Goal: Check status

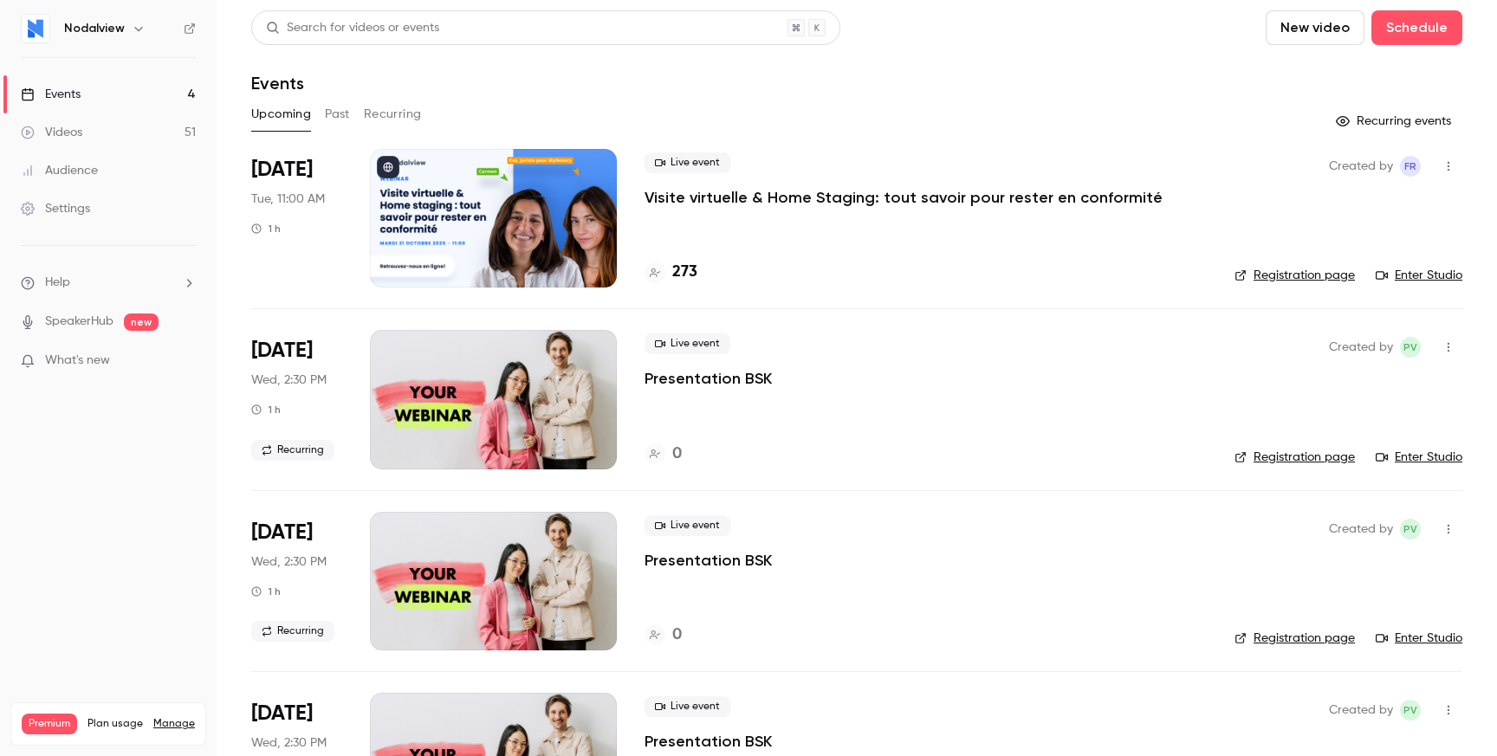
click at [846, 187] on p "Visite virtuelle & Home Staging: tout savoir pour rester en conformité" at bounding box center [904, 197] width 518 height 21
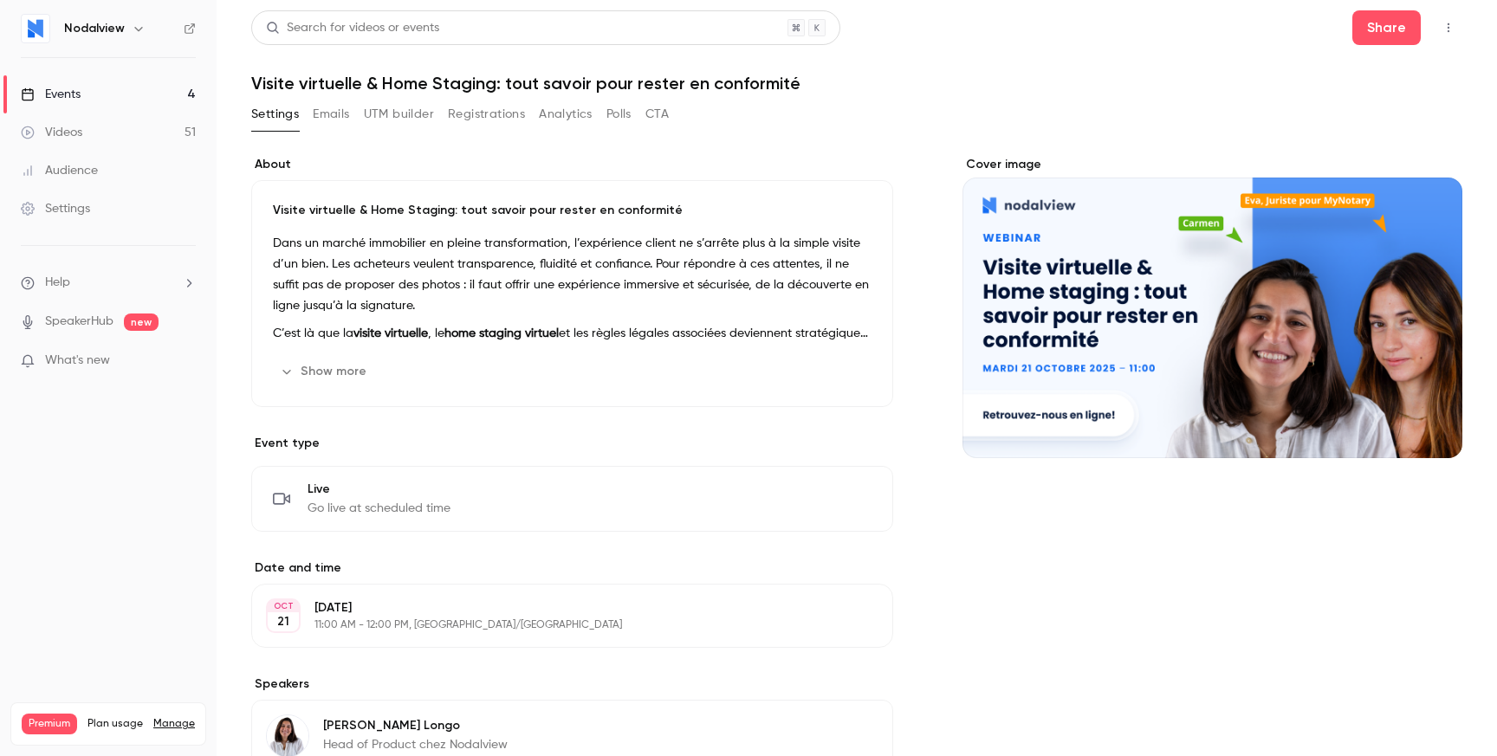
click at [509, 109] on button "Registrations" at bounding box center [486, 115] width 77 height 28
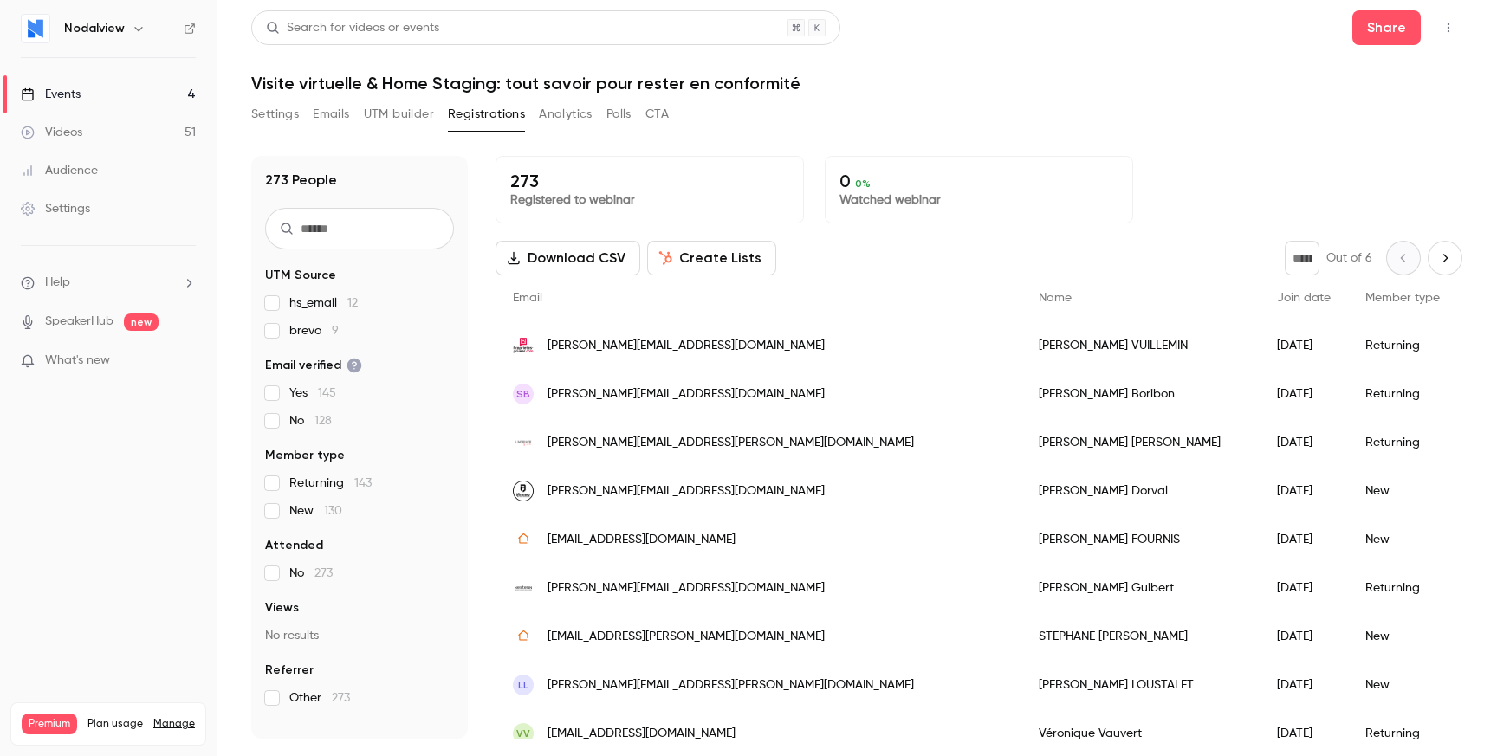
click at [1433, 259] on button "Next page" at bounding box center [1445, 258] width 35 height 35
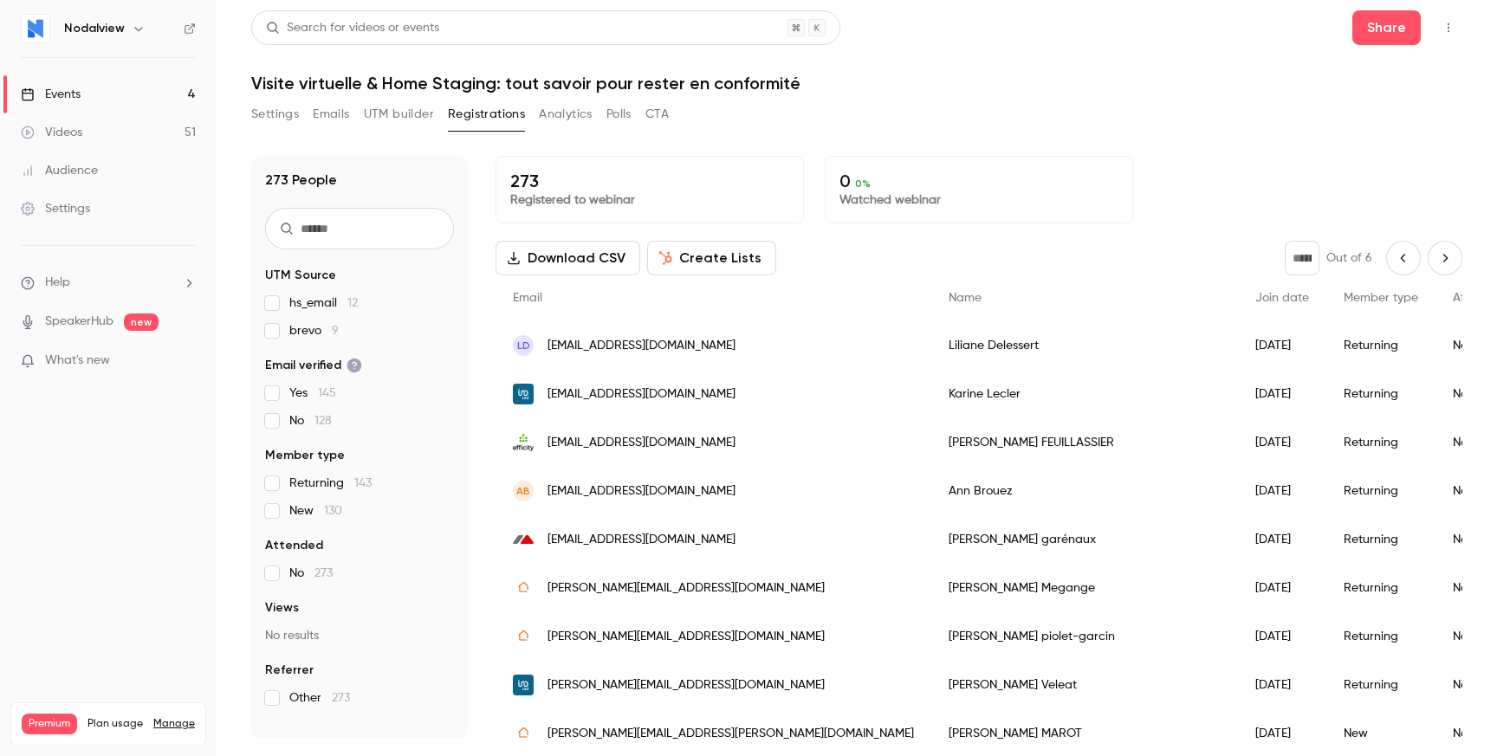
click at [1433, 259] on button "Next page" at bounding box center [1445, 258] width 35 height 35
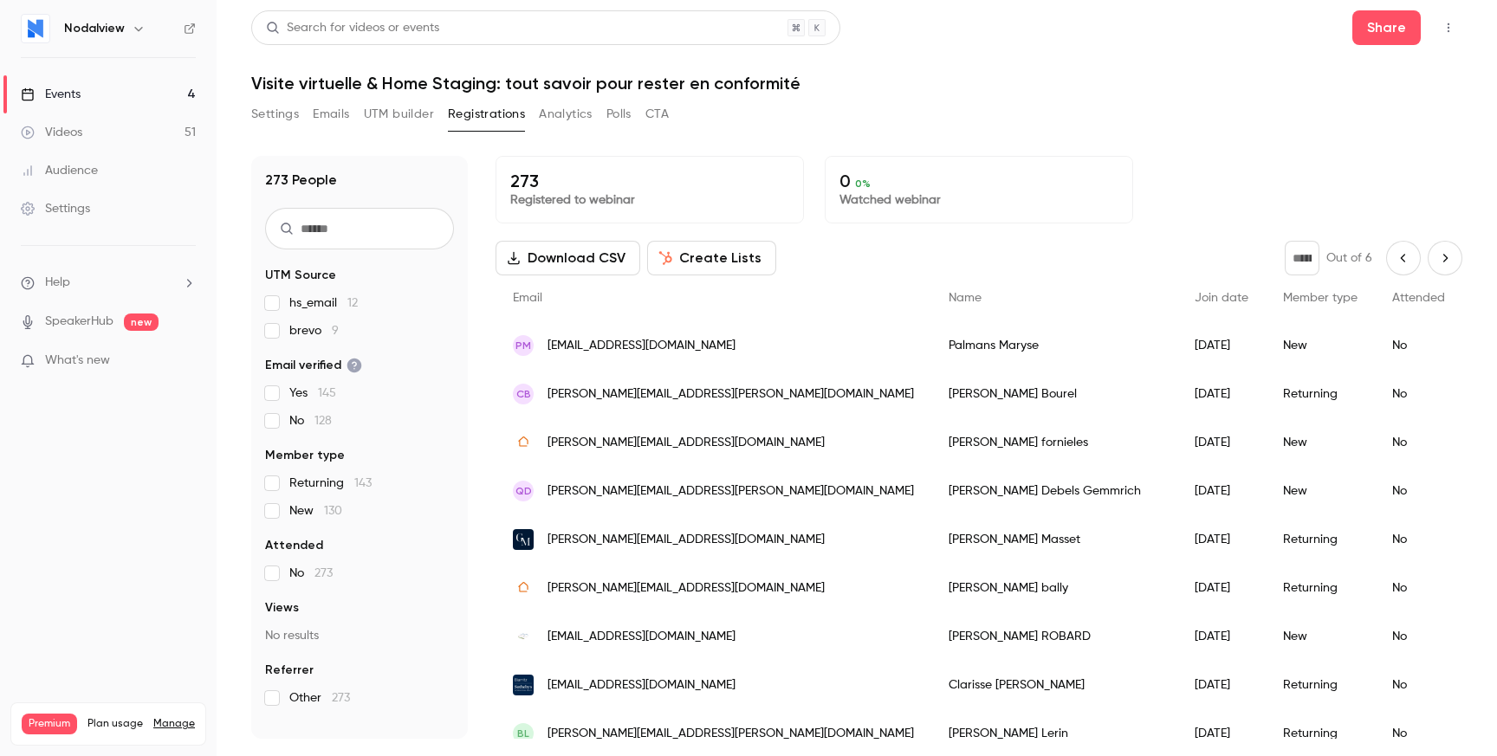
click at [1433, 259] on button "Next page" at bounding box center [1445, 258] width 35 height 35
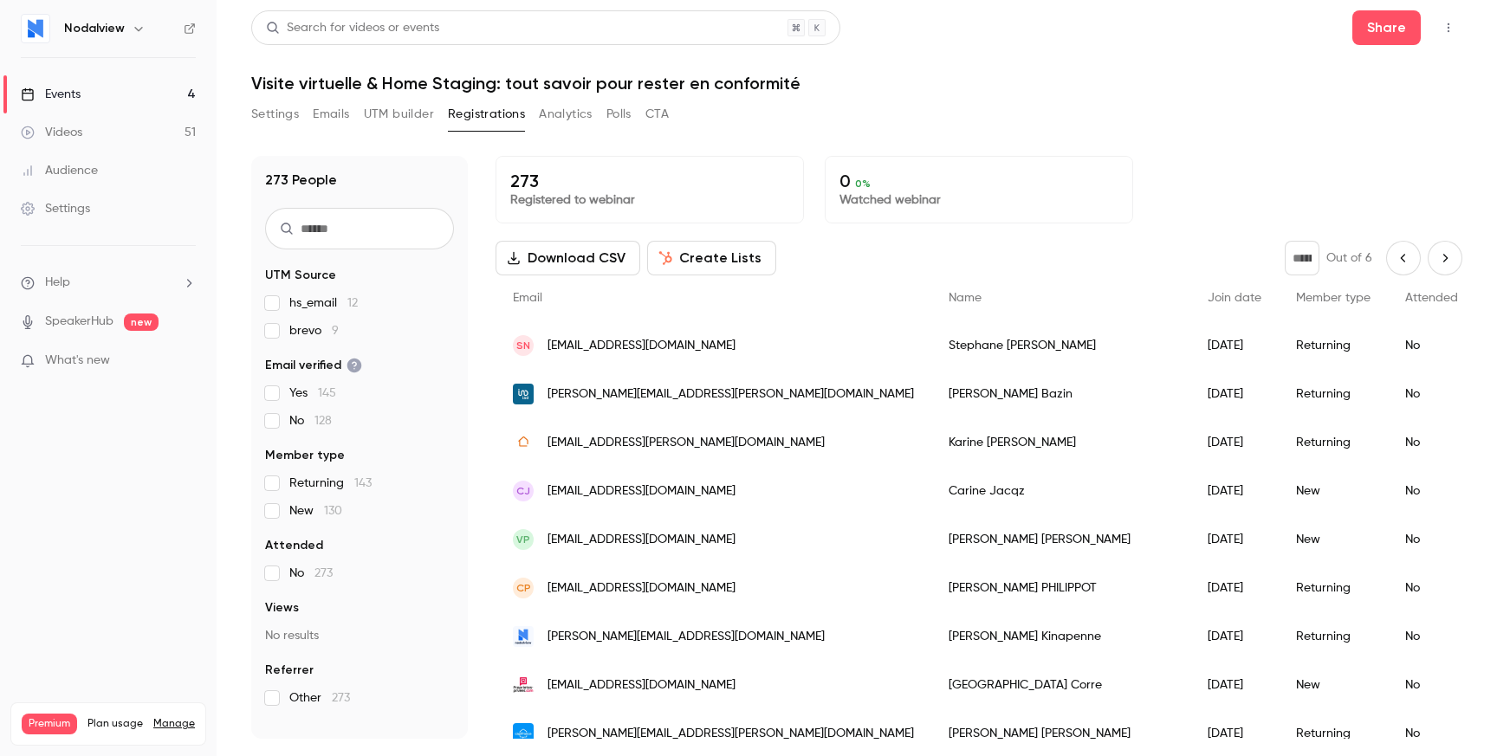
click at [1433, 259] on button "Next page" at bounding box center [1445, 258] width 35 height 35
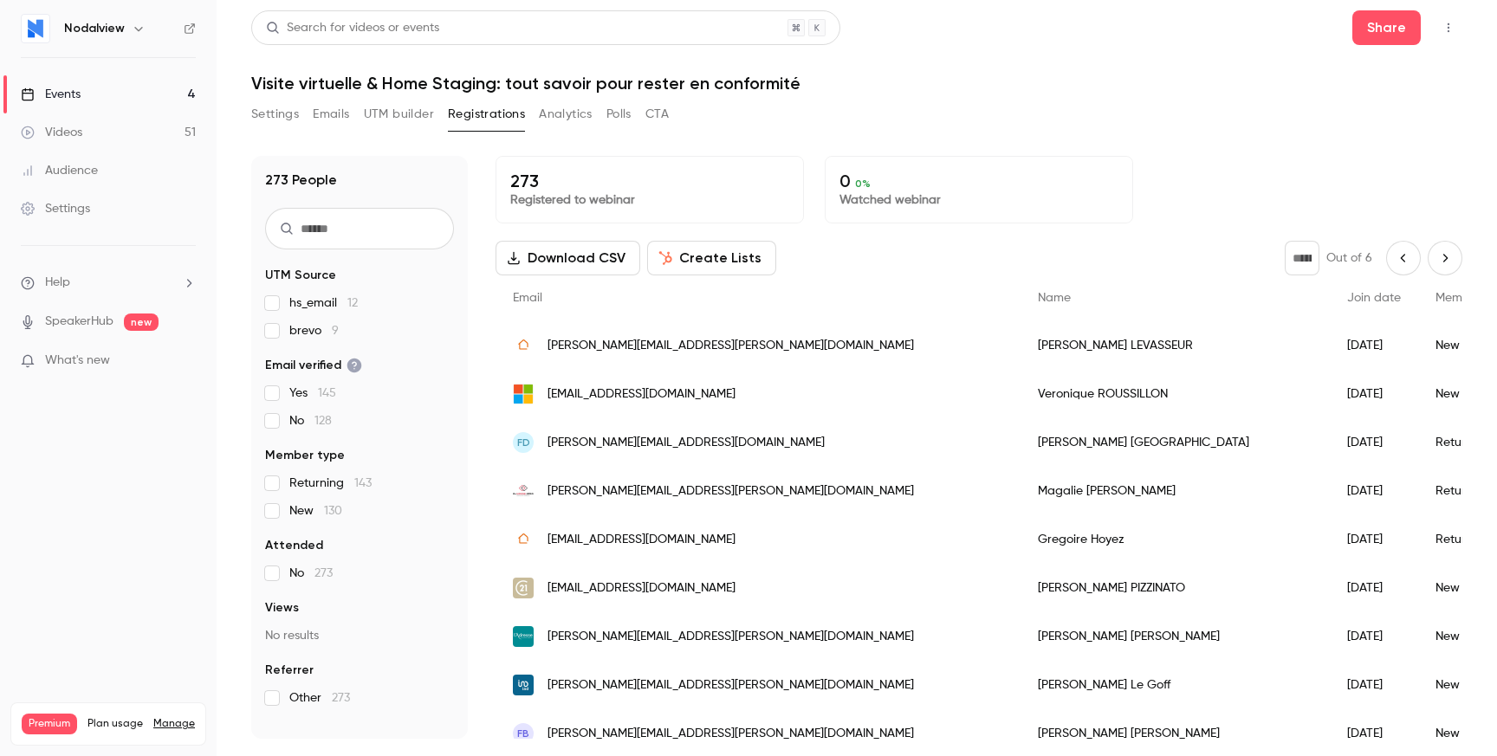
click at [1433, 259] on button "Next page" at bounding box center [1445, 258] width 35 height 35
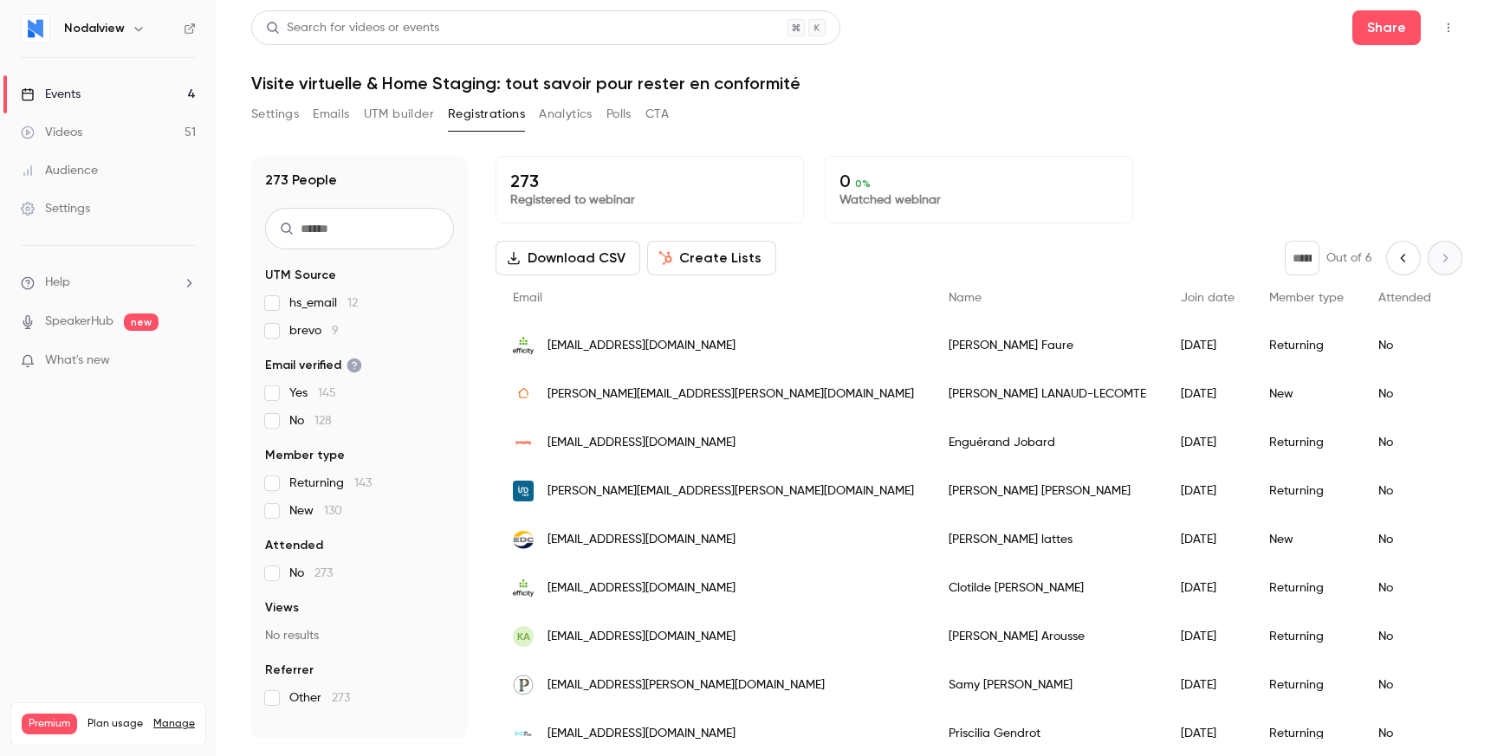
click at [1433, 259] on div "* Out of 6" at bounding box center [1374, 258] width 178 height 35
click at [1442, 261] on div "* Out of 6" at bounding box center [1374, 258] width 178 height 35
click at [1398, 256] on icon "Previous page" at bounding box center [1403, 258] width 19 height 14
type input "*"
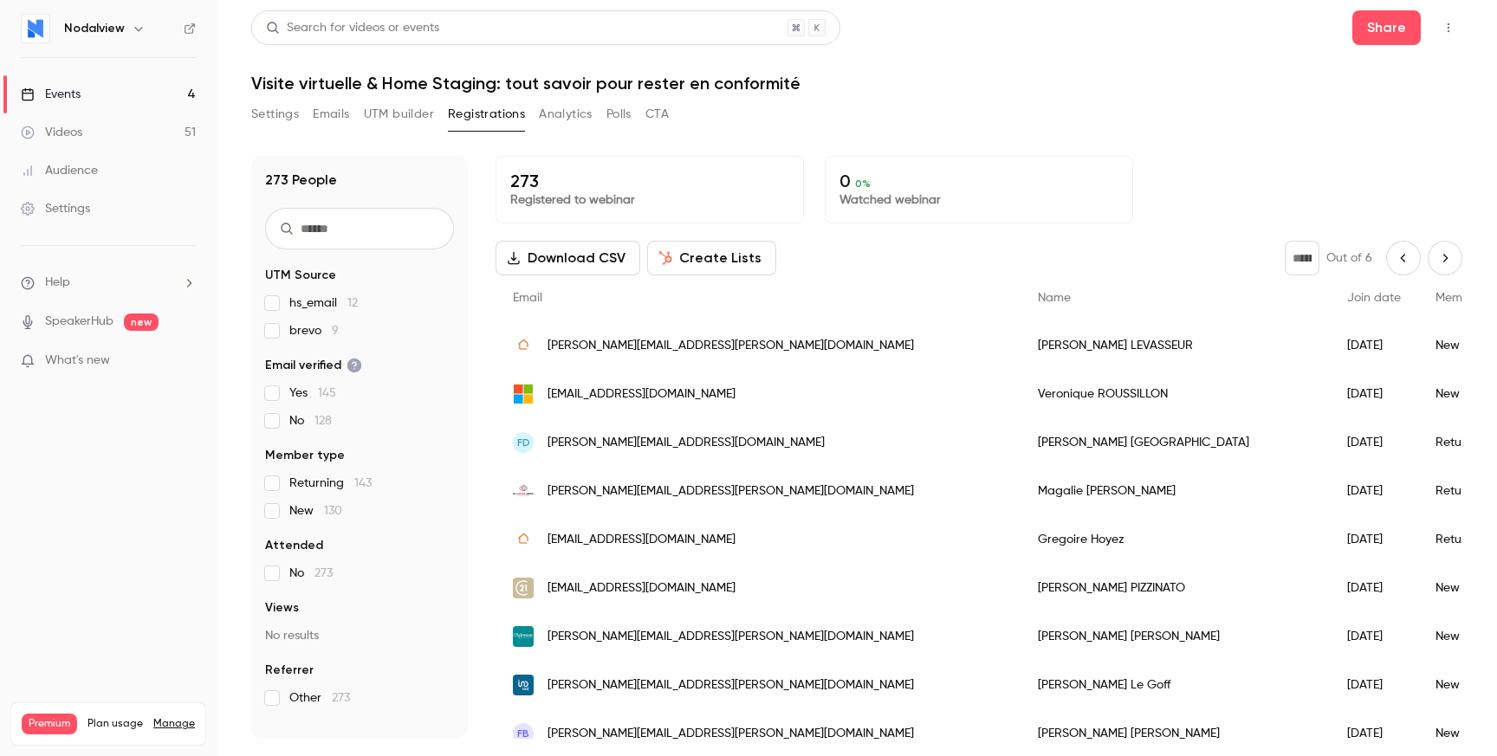
drag, startPoint x: 1311, startPoint y: 253, endPoint x: 1287, endPoint y: 253, distance: 23.4
click at [1287, 253] on input "*" at bounding box center [1302, 258] width 35 height 35
click at [1226, 239] on div "273 Registered to webinar 0 0 % Watched webinar Download CSV Create Lists * Out…" at bounding box center [979, 447] width 967 height 583
